Goal: Task Accomplishment & Management: Manage account settings

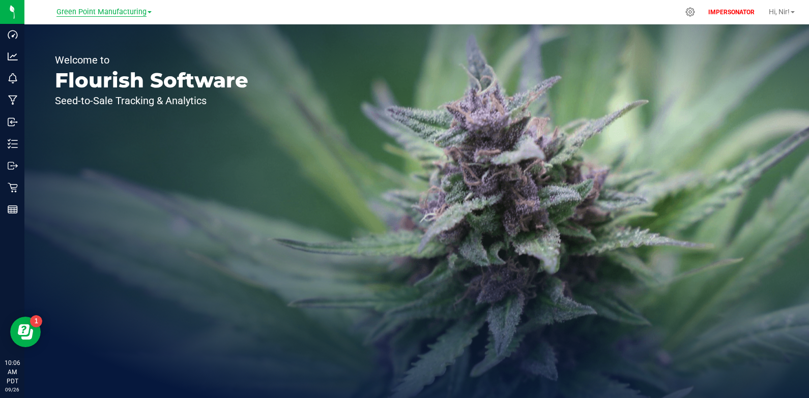
click at [110, 10] on span "Green Point Manufacturing" at bounding box center [101, 12] width 90 height 9
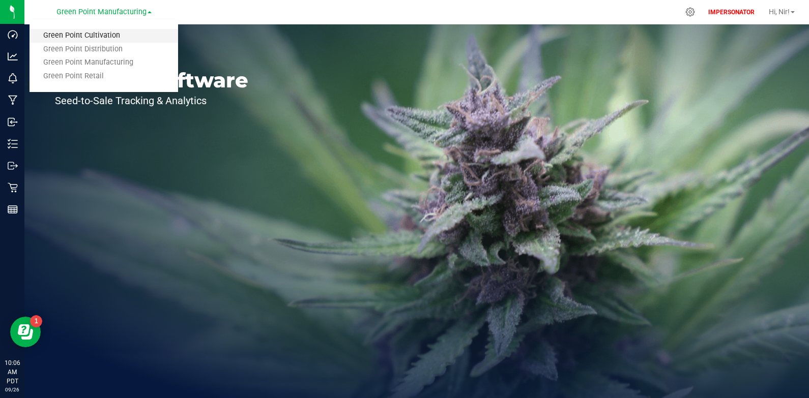
click at [100, 35] on link "Green Point Cultivation" at bounding box center [104, 36] width 149 height 14
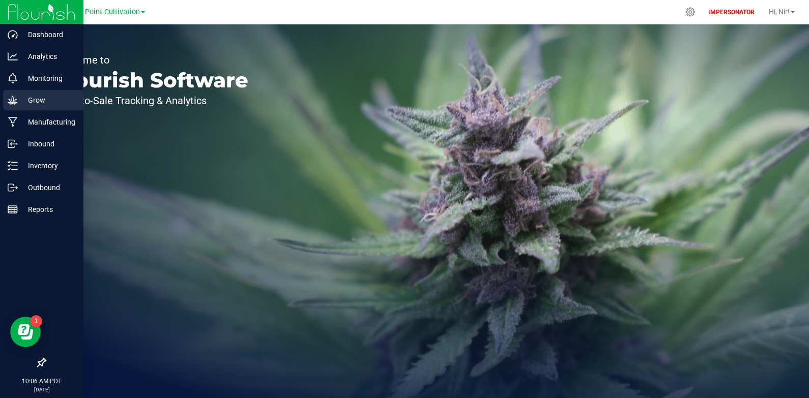
click at [12, 104] on icon at bounding box center [13, 100] width 10 height 9
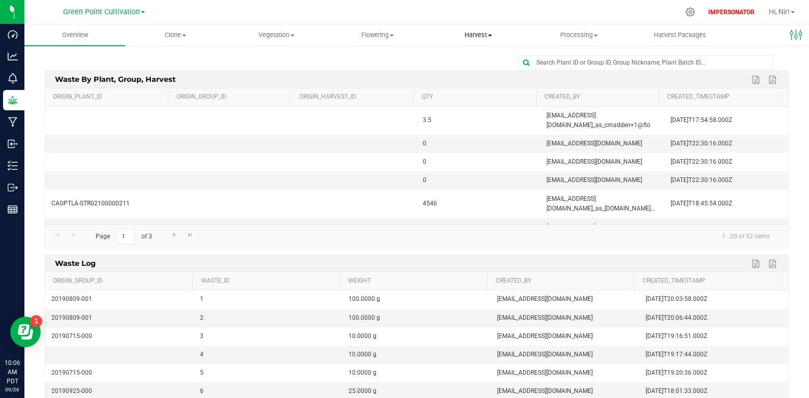
click at [485, 39] on span "Harvest" at bounding box center [478, 35] width 100 height 9
click at [478, 62] on span "Harvests" at bounding box center [456, 61] width 56 height 9
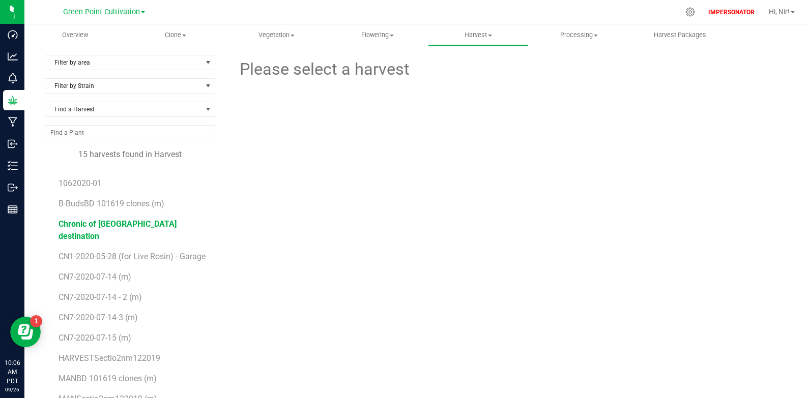
click at [135, 222] on span "Chronic of [GEOGRAPHIC_DATA] destination" at bounding box center [117, 230] width 118 height 22
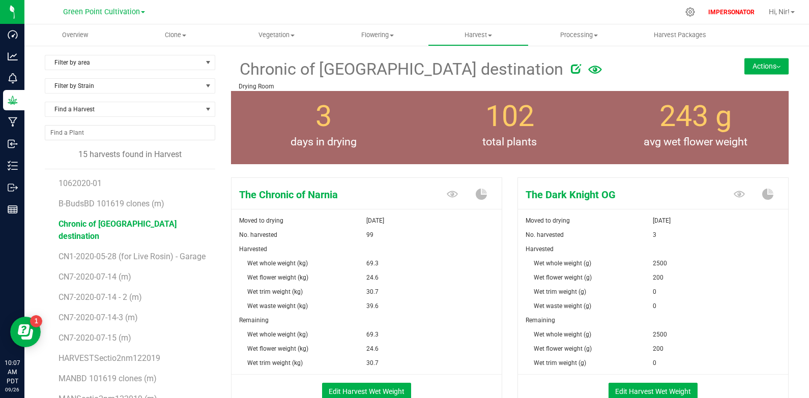
click at [761, 68] on button "Actions" at bounding box center [766, 66] width 44 height 16
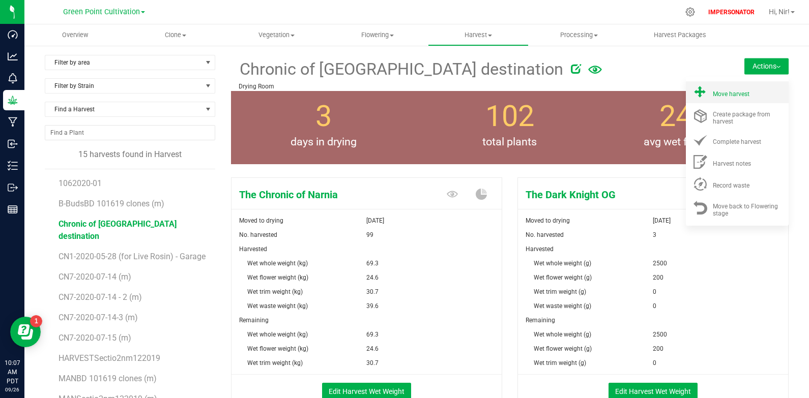
click at [725, 99] on li "Move harvest" at bounding box center [737, 92] width 103 height 22
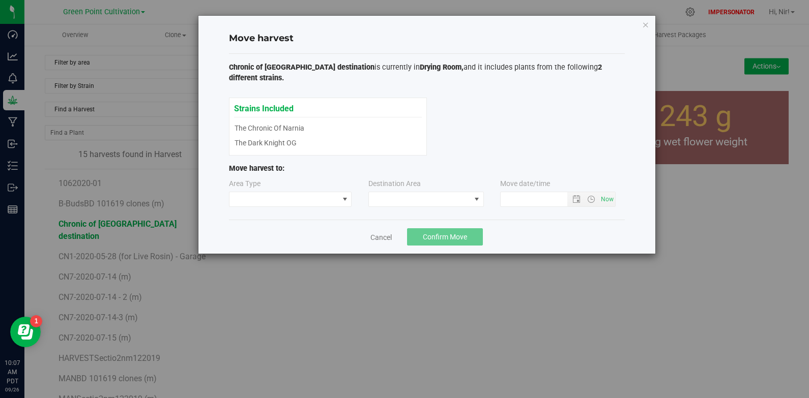
type input "[DATE] 10:07 AM"
click at [283, 120] on div "Strains Included The Chronic of Narnia The Dark Knight OG The Chronic of Narnia…" at bounding box center [328, 127] width 188 height 48
click at [281, 135] on div "Strains Included The Chronic of Narnia The Dark Knight OG The Chronic of Narnia…" at bounding box center [328, 127] width 188 height 48
click at [283, 131] on div "Strains Included The Chronic of Narnia The Dark Knight OG The Chronic of Narnia…" at bounding box center [328, 127] width 188 height 48
click at [289, 110] on div "Strains Included The Chronic of Narnia The Dark Knight OG The Chronic of Narnia…" at bounding box center [328, 127] width 188 height 48
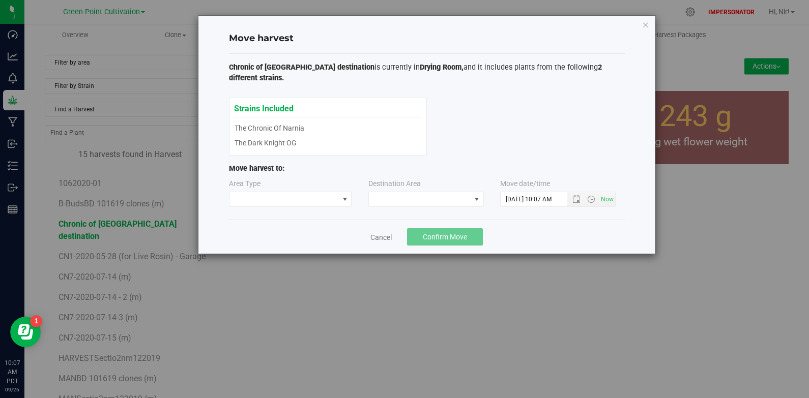
drag, startPoint x: 291, startPoint y: 138, endPoint x: 294, endPoint y: 124, distance: 14.5
click at [293, 126] on div "Strains Included The Chronic of Narnia The Dark Knight OG The Chronic of Narnia…" at bounding box center [328, 127] width 188 height 48
click at [373, 232] on link "Cancel" at bounding box center [380, 237] width 21 height 10
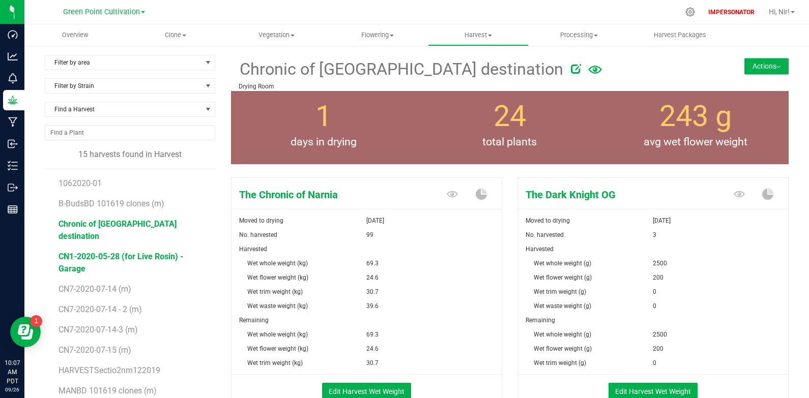
click at [134, 252] on span "CN1-2020-05-28 (for Live Rosin) - Garage" at bounding box center [120, 263] width 125 height 22
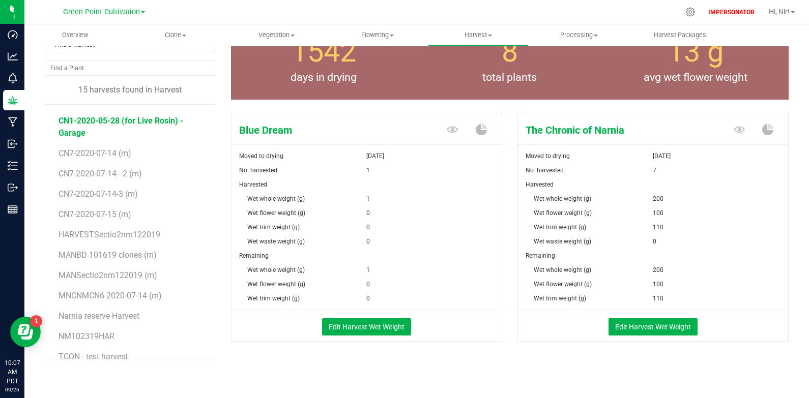
scroll to position [66, 0]
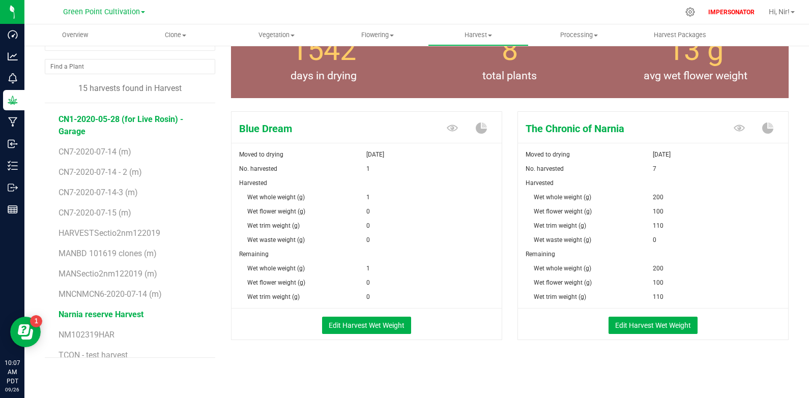
click at [106, 310] on span "Narnia reserve Harvest" at bounding box center [100, 315] width 85 height 10
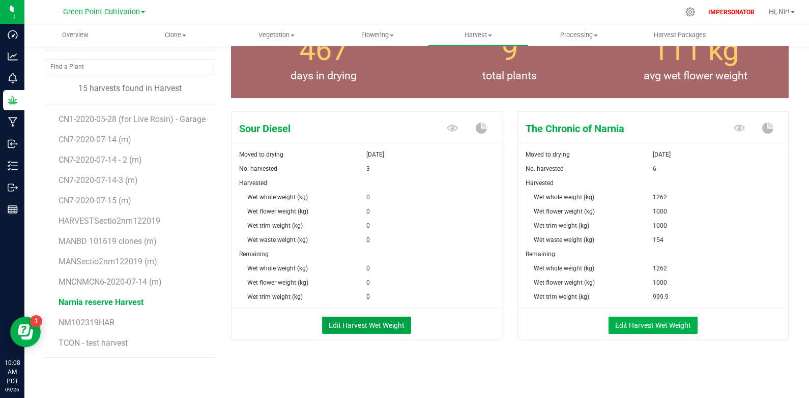
click at [363, 321] on button "Edit Harvest Wet Weight" at bounding box center [366, 325] width 89 height 17
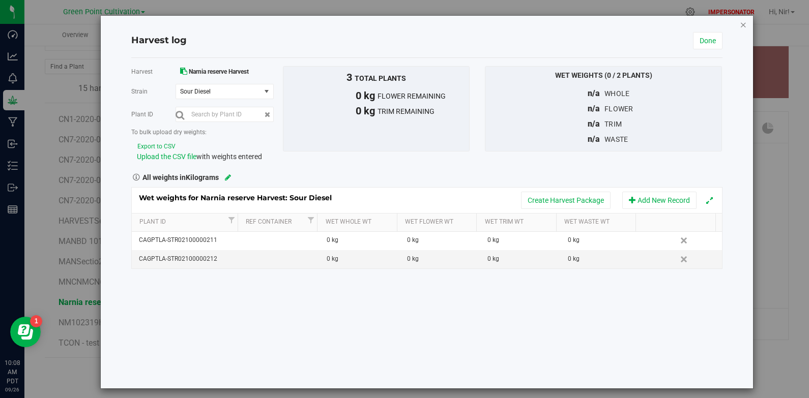
click at [740, 26] on icon "button" at bounding box center [743, 24] width 7 height 12
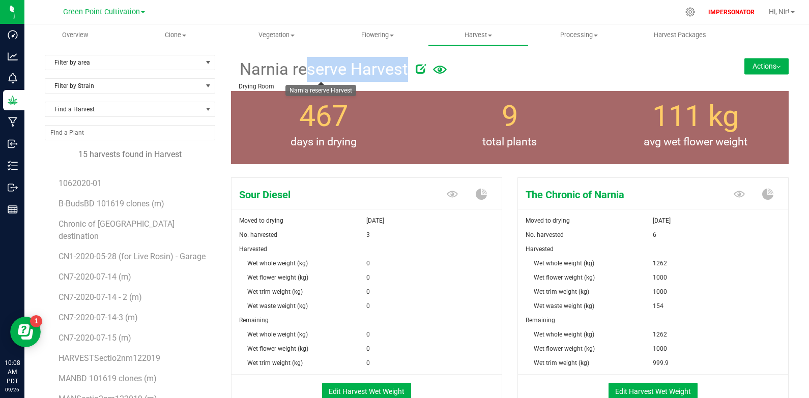
drag, startPoint x: 405, startPoint y: 72, endPoint x: 244, endPoint y: 67, distance: 161.8
click at [244, 67] on div "Narnia reserve Harvest" at bounding box center [464, 68] width 450 height 27
copy div "Narnia reserve Harvest"
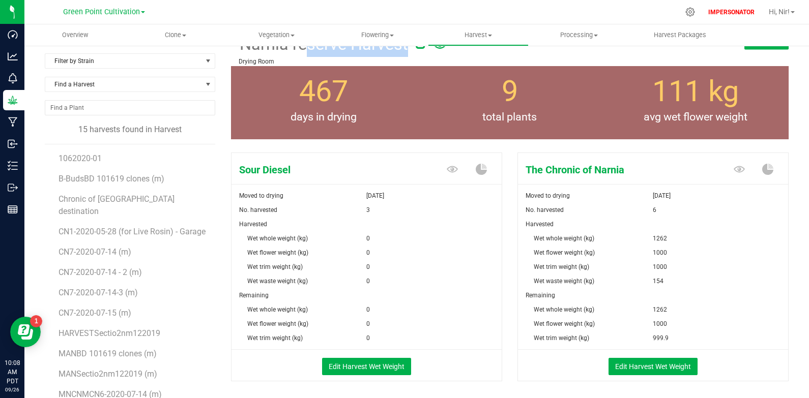
scroll to position [45, 0]
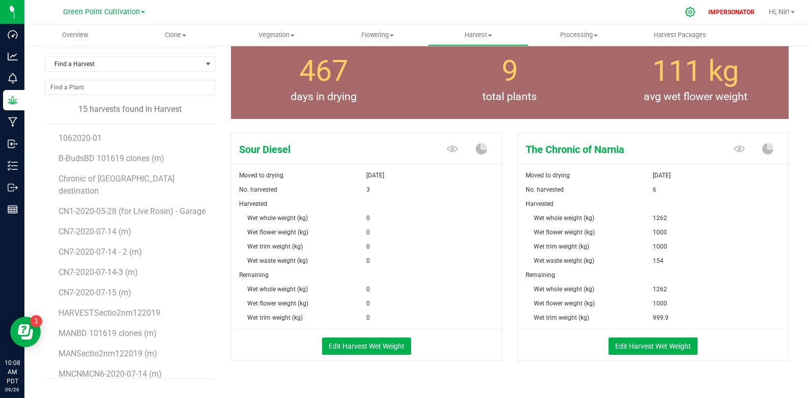
click at [689, 12] on icon at bounding box center [690, 12] width 10 height 10
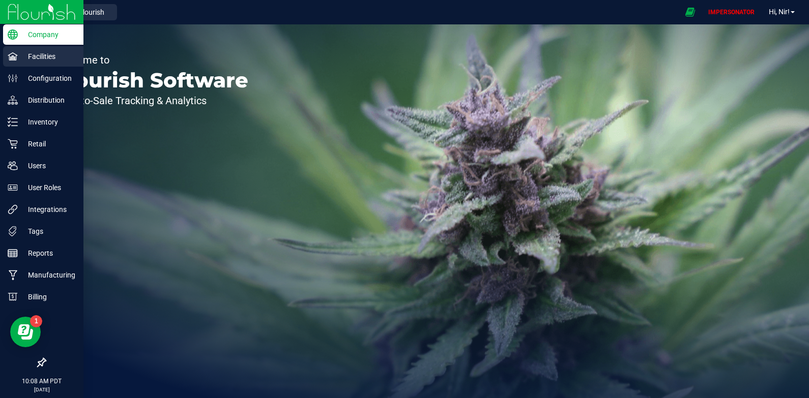
click at [28, 61] on p "Facilities" at bounding box center [48, 56] width 61 height 12
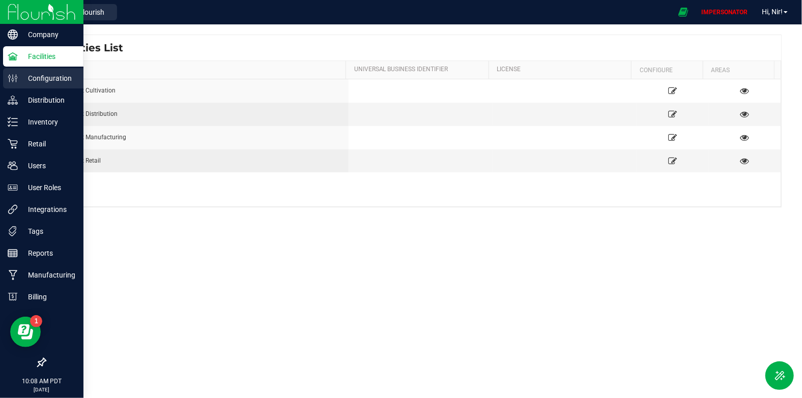
click at [23, 76] on p "Configuration" at bounding box center [48, 78] width 61 height 12
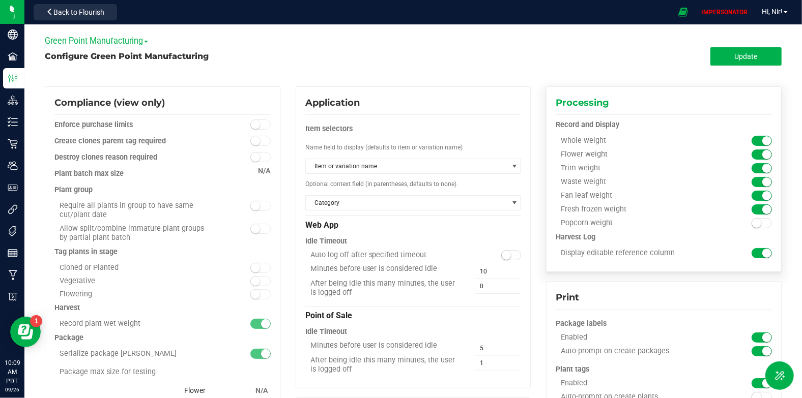
drag, startPoint x: 552, startPoint y: 122, endPoint x: 602, endPoint y: 225, distance: 114.0
click at [626, 255] on div "Record and Display Whole weight Flower weight Trim weight" at bounding box center [663, 191] width 216 height 142
click at [553, 111] on div "Processing Record and Display Whole weight Flower weight Trim weight" at bounding box center [664, 179] width 236 height 186
drag, startPoint x: 557, startPoint y: 139, endPoint x: 572, endPoint y: 256, distance: 117.5
click at [572, 256] on div "Record and Display Whole weight Flower weight Trim weight" at bounding box center [663, 191] width 216 height 142
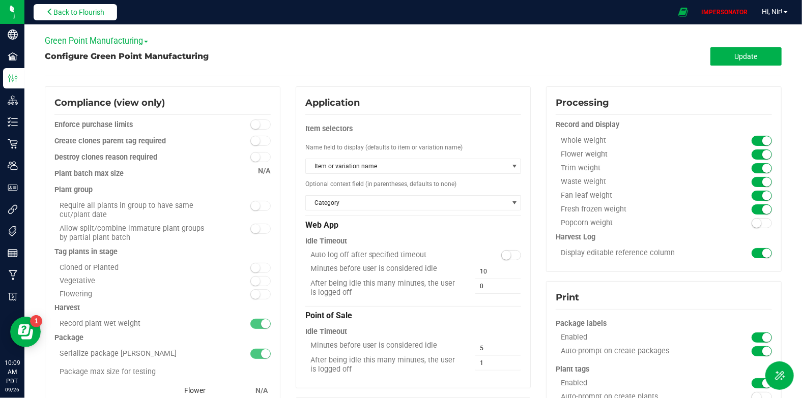
click at [84, 10] on span "Back to Flourish" at bounding box center [78, 12] width 51 height 8
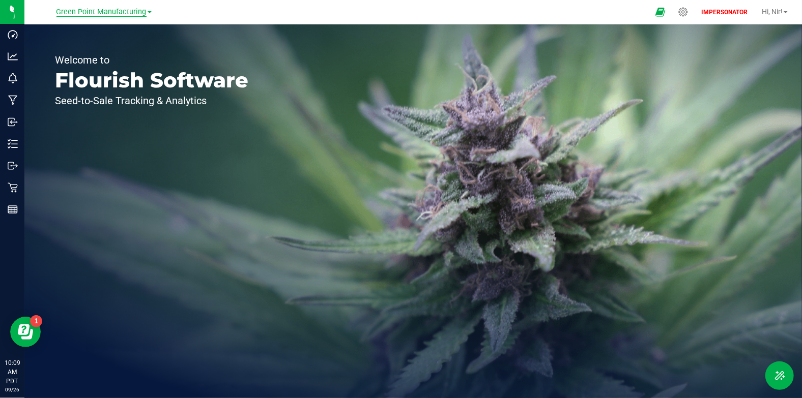
click at [85, 13] on span "Green Point Manufacturing" at bounding box center [101, 12] width 90 height 9
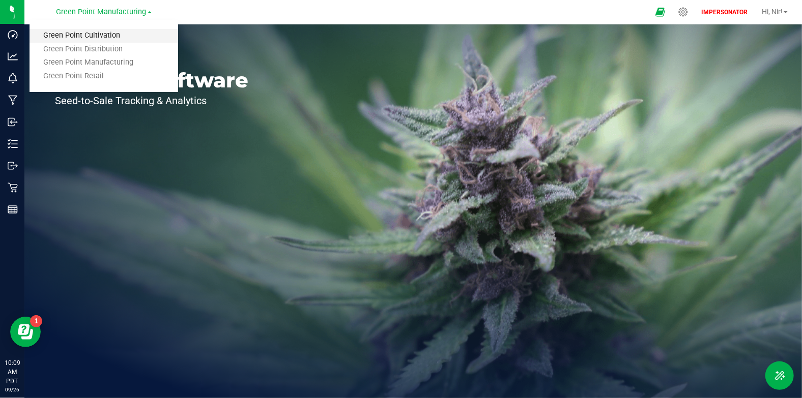
click at [92, 36] on link "Green Point Cultivation" at bounding box center [104, 36] width 149 height 14
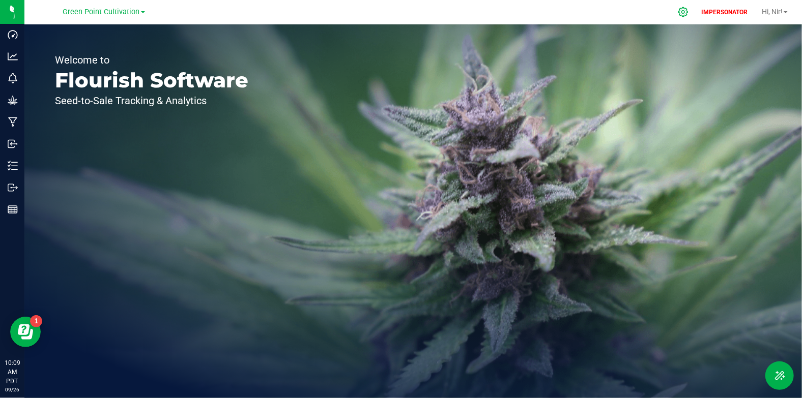
click at [681, 13] on icon at bounding box center [683, 12] width 11 height 11
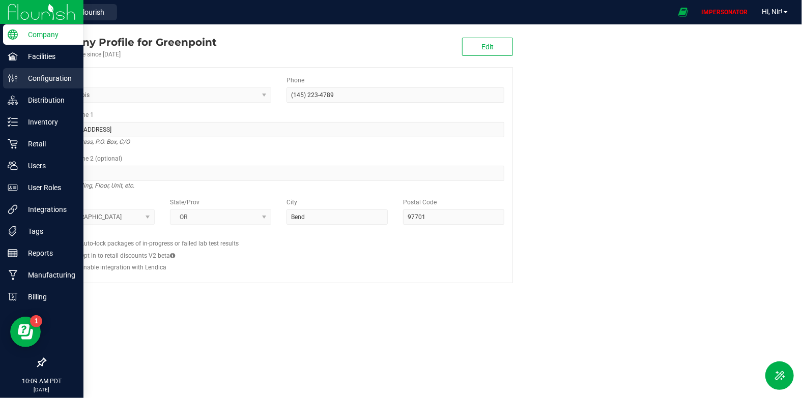
click at [32, 77] on p "Configuration" at bounding box center [48, 78] width 61 height 12
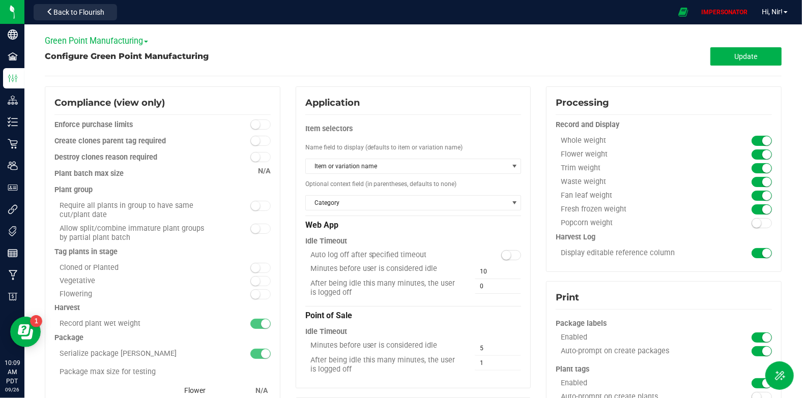
click at [130, 45] on span "Green Point Manufacturing" at bounding box center [96, 41] width 103 height 10
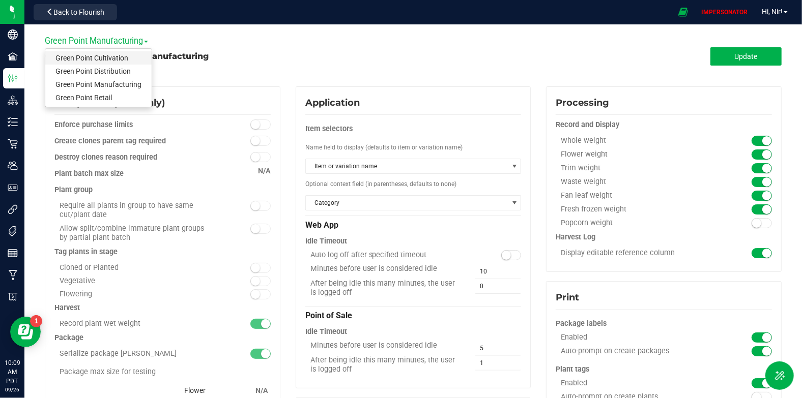
click at [115, 61] on link "Green Point Cultivation" at bounding box center [98, 57] width 106 height 13
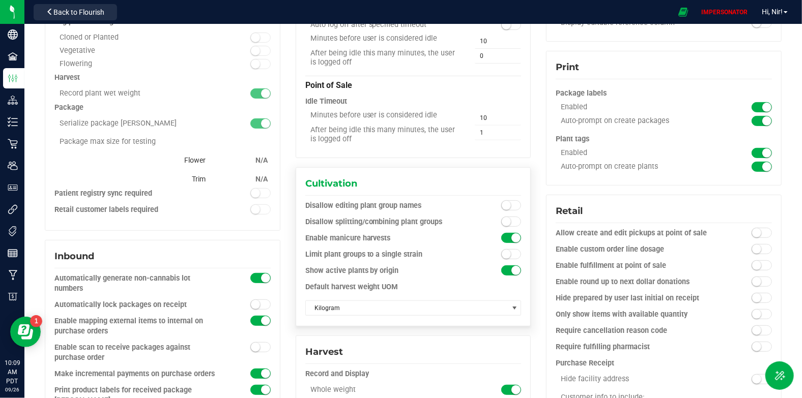
scroll to position [244, 0]
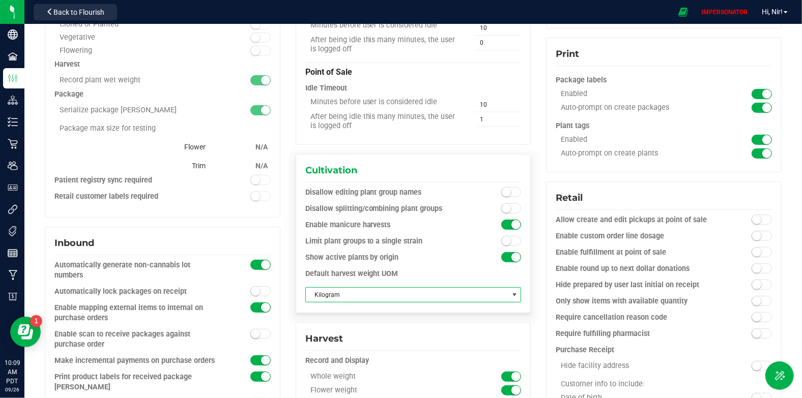
click at [427, 299] on span "Kilogram" at bounding box center [407, 295] width 202 height 14
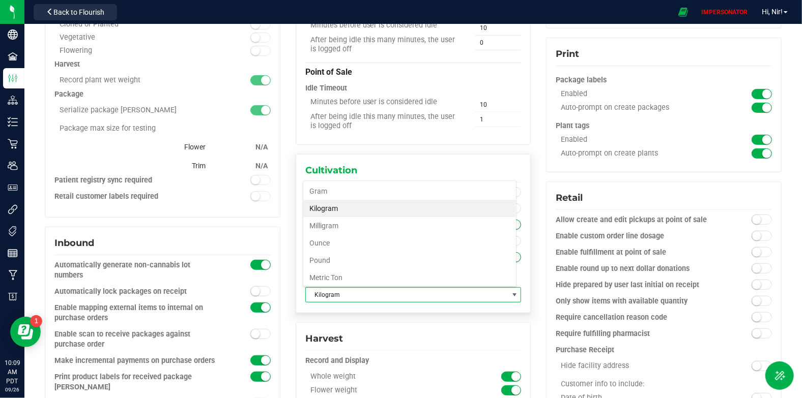
scroll to position [15, 214]
click at [407, 337] on div "Harvest" at bounding box center [413, 339] width 216 height 14
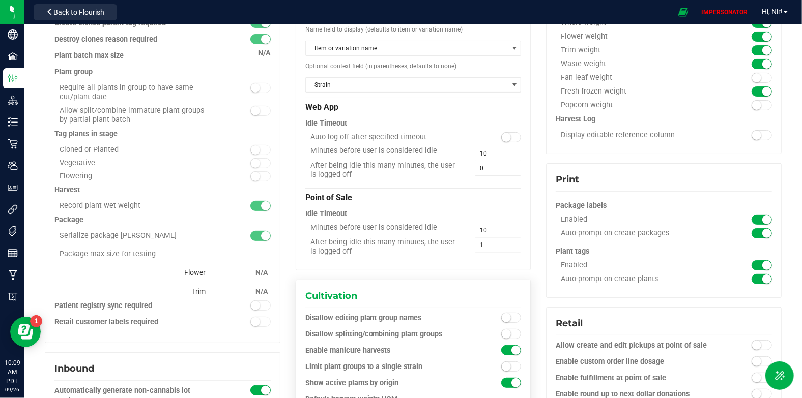
scroll to position [0, 0]
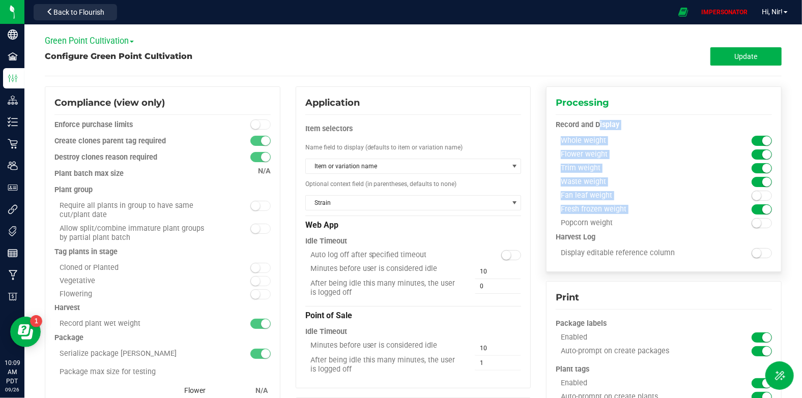
drag, startPoint x: 558, startPoint y: 148, endPoint x: 628, endPoint y: 229, distance: 107.9
click at [628, 229] on div "Record and Display Whole weight Flower weight Trim weight" at bounding box center [663, 176] width 216 height 112
click at [590, 167] on div "Trim weight" at bounding box center [636, 168] width 162 height 9
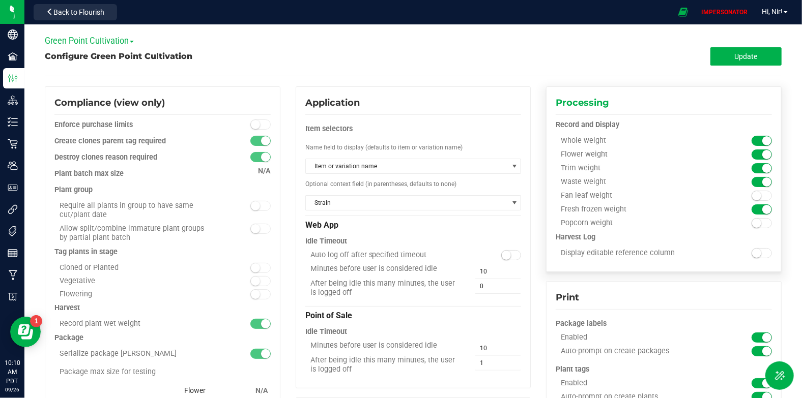
drag, startPoint x: 552, startPoint y: 124, endPoint x: 613, endPoint y: 224, distance: 117.2
click at [613, 224] on div "Record and Display Whole weight Flower weight Trim weight" at bounding box center [663, 176] width 216 height 112
drag, startPoint x: 556, startPoint y: 253, endPoint x: 685, endPoint y: 256, distance: 128.7
click at [685, 256] on div "Display editable reference column" at bounding box center [636, 253] width 162 height 9
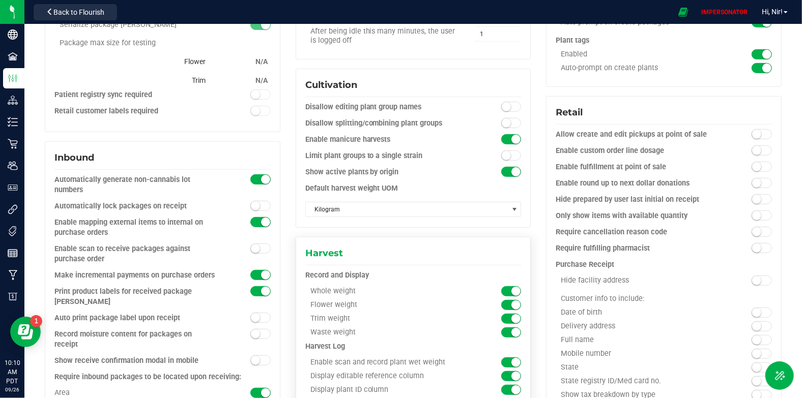
scroll to position [324, 0]
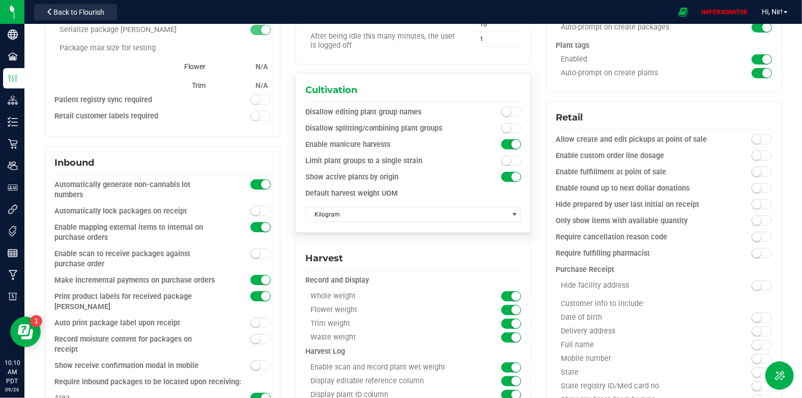
drag, startPoint x: 400, startPoint y: 196, endPoint x: 301, endPoint y: 191, distance: 98.8
click at [301, 191] on div "Cultivation Disallow editing plant group names Disallow splitting/combining pla…" at bounding box center [414, 153] width 236 height 159
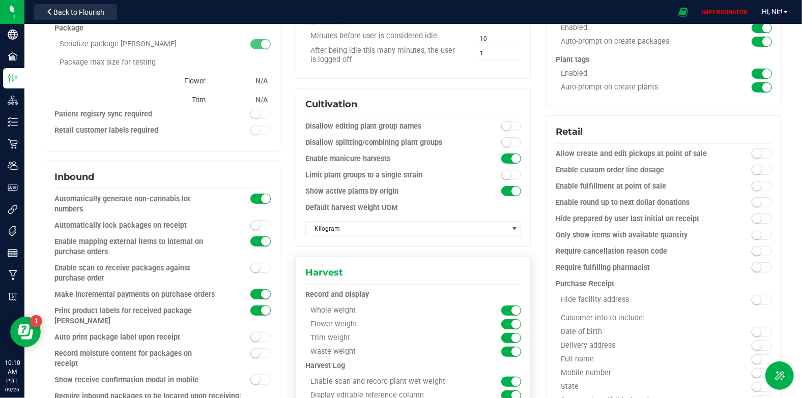
scroll to position [7, 0]
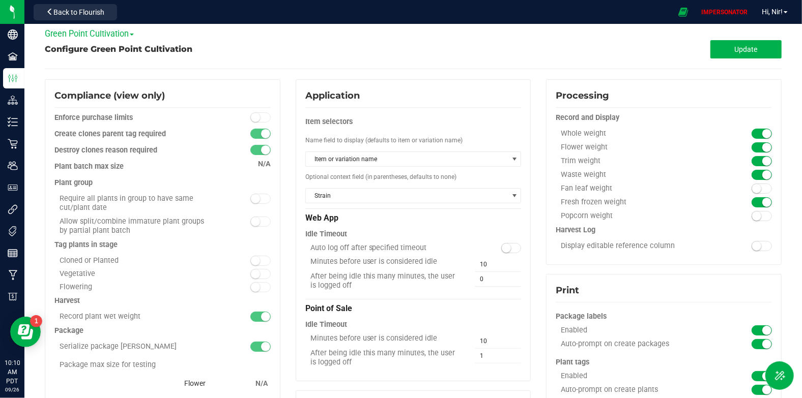
drag, startPoint x: 553, startPoint y: 130, endPoint x: 680, endPoint y: 268, distance: 187.2
click at [680, 268] on div "Processing Record and Display Whole weight Flower weight Trim weight" at bounding box center [664, 176] width 236 height 195
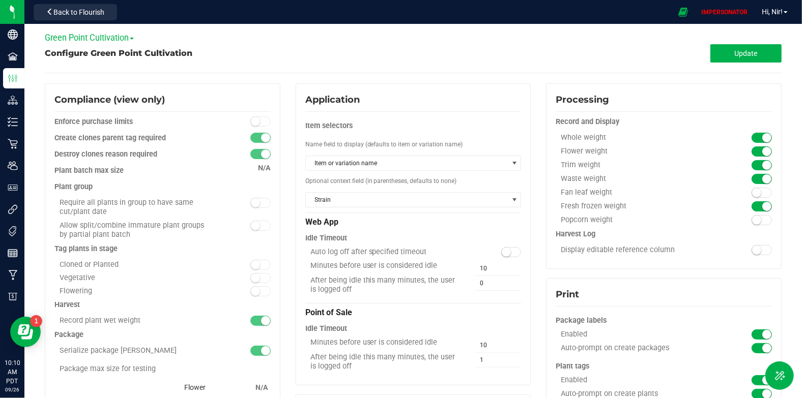
scroll to position [0, 0]
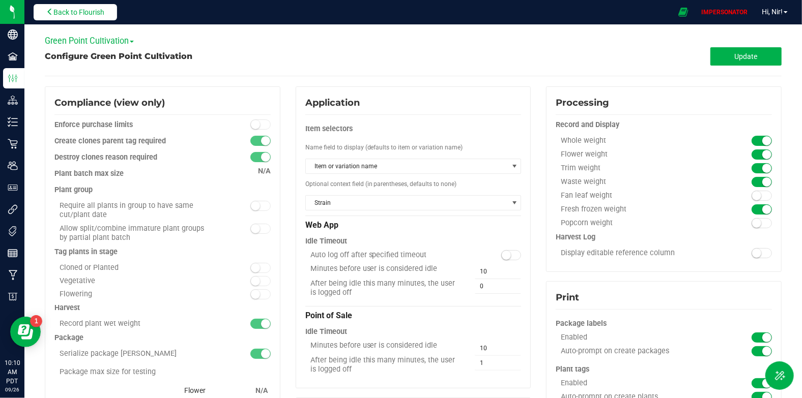
click at [88, 16] on span "Back to Flourish" at bounding box center [78, 12] width 51 height 8
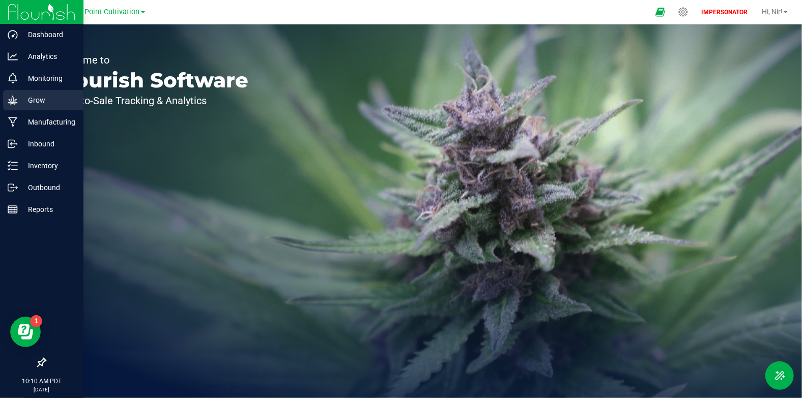
click at [15, 102] on icon at bounding box center [13, 100] width 10 height 10
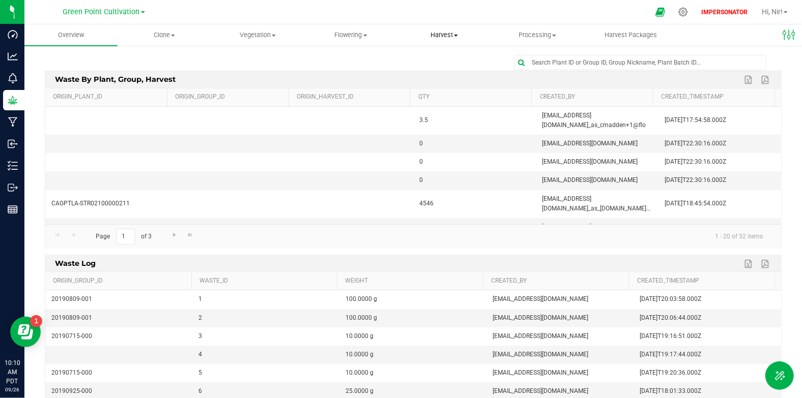
click at [444, 37] on span "Harvest" at bounding box center [444, 35] width 92 height 9
click at [442, 61] on span "Harvests" at bounding box center [425, 61] width 56 height 9
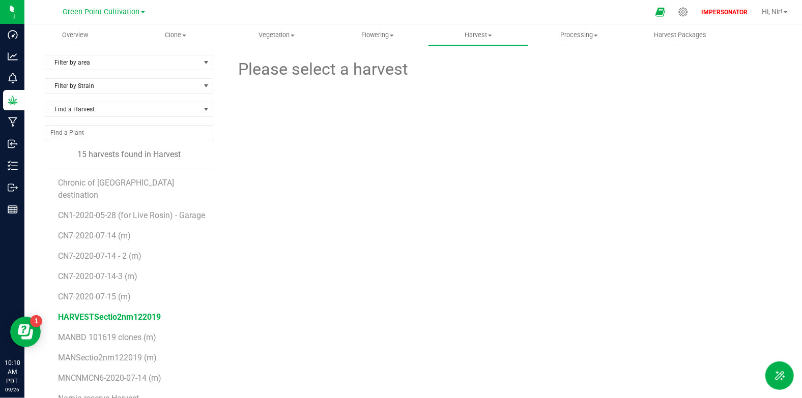
scroll to position [71, 0]
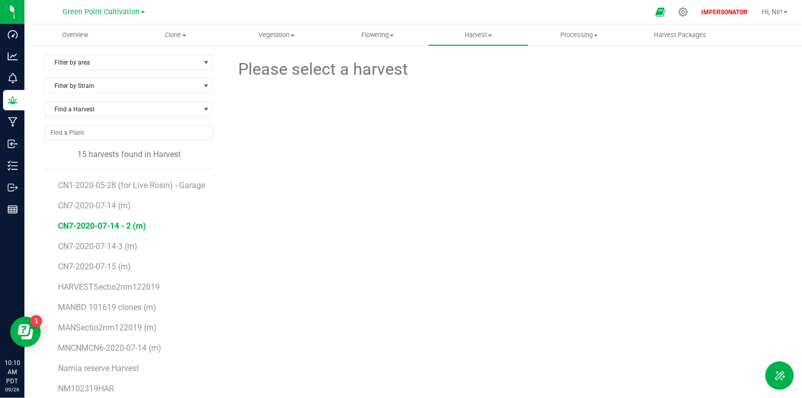
click at [98, 229] on span "CN7-2020-07-14 - 2 (m)" at bounding box center [102, 226] width 88 height 10
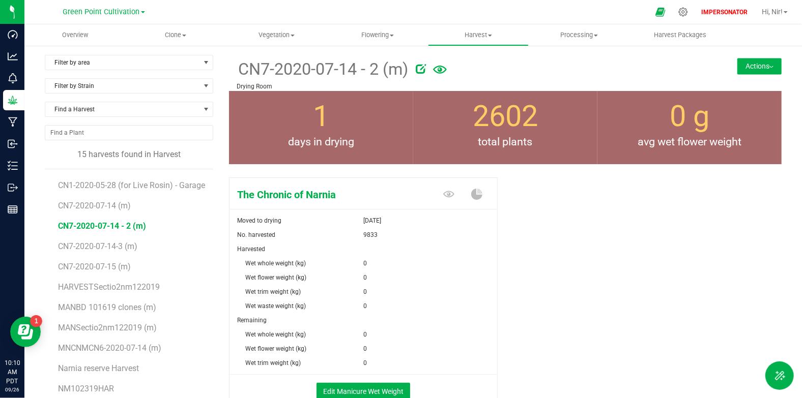
scroll to position [31, 0]
